Goal: Obtain resource: Download file/media

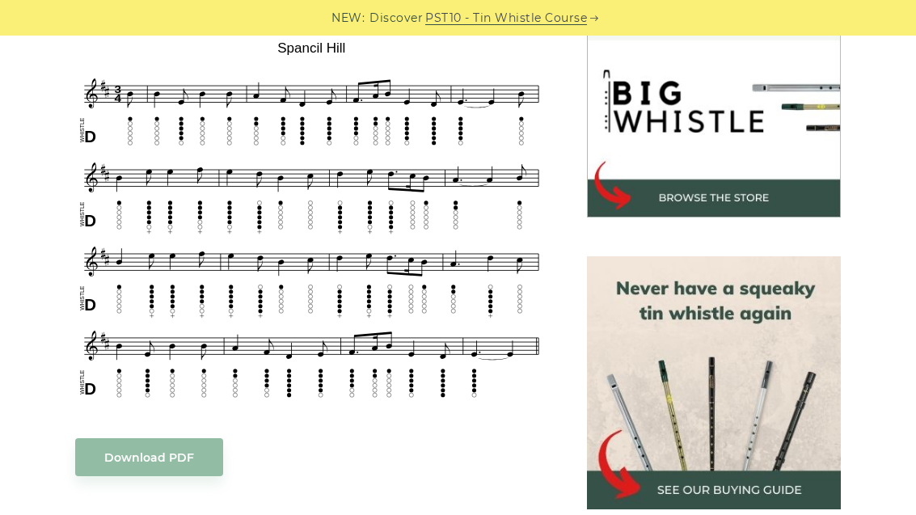
scroll to position [506, 0]
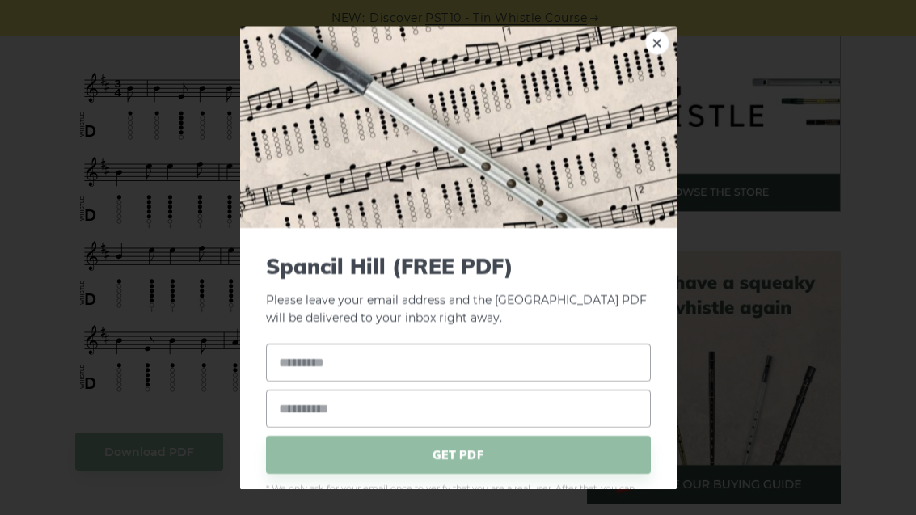
click at [601, 54] on img at bounding box center [458, 127] width 437 height 202
click at [601, 58] on img at bounding box center [458, 127] width 437 height 202
click at [601, 49] on link "×" at bounding box center [657, 43] width 24 height 24
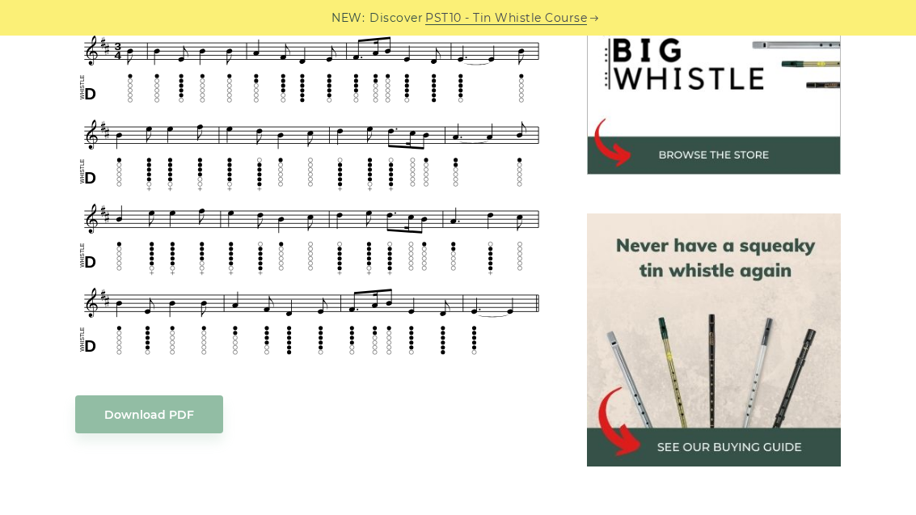
scroll to position [544, 0]
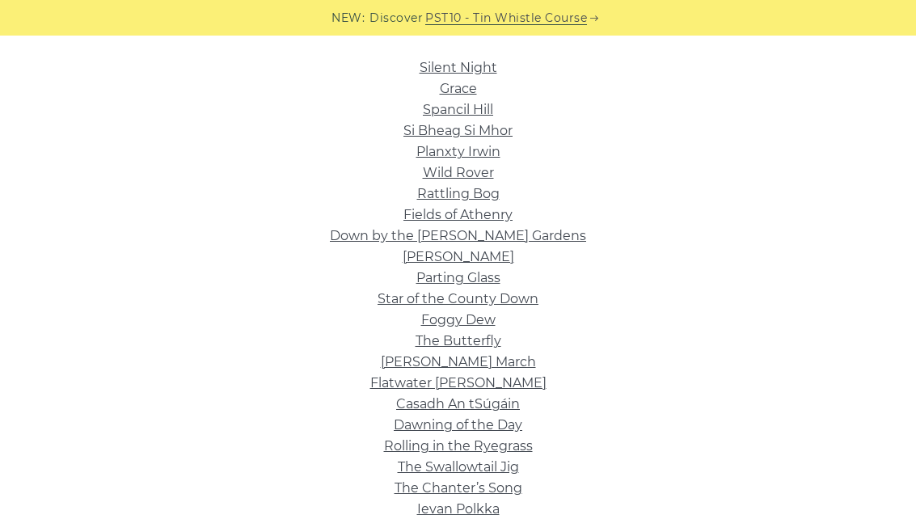
scroll to position [398, 0]
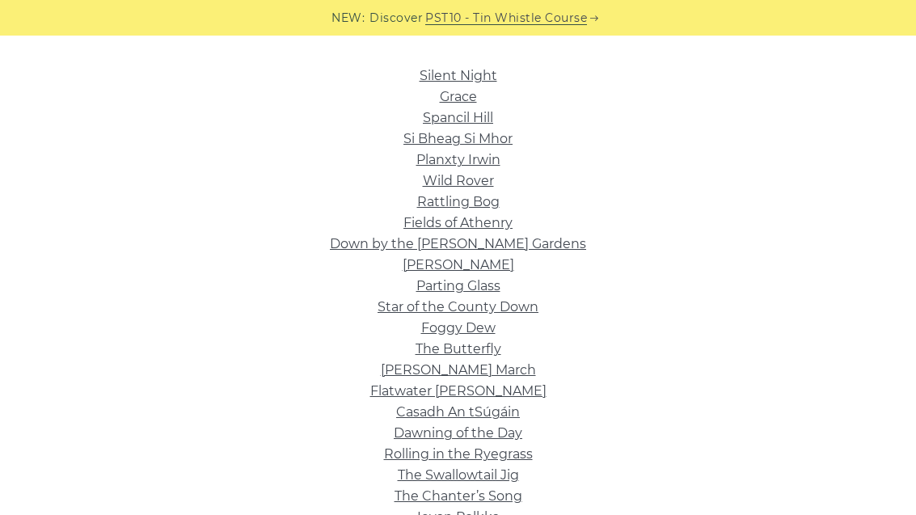
click at [491, 199] on link "Rattling Bog" at bounding box center [458, 201] width 83 height 15
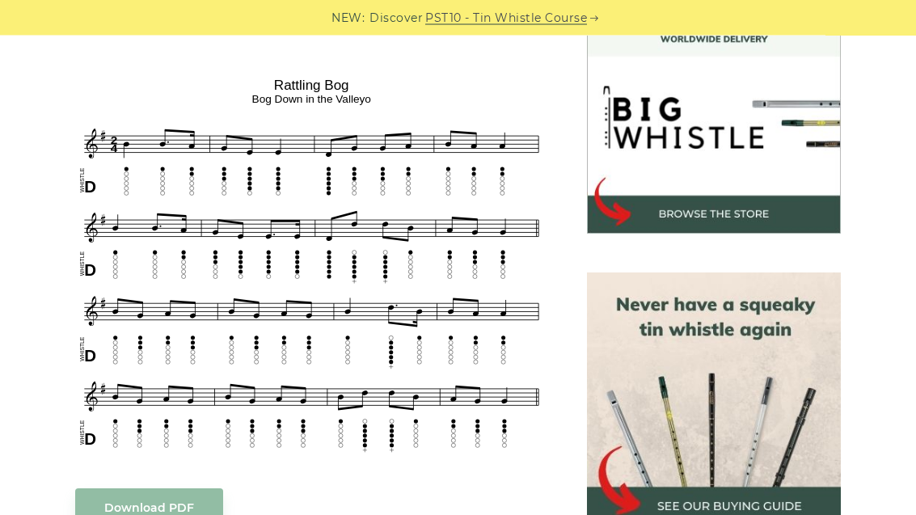
scroll to position [484, 0]
